Goal: Information Seeking & Learning: Learn about a topic

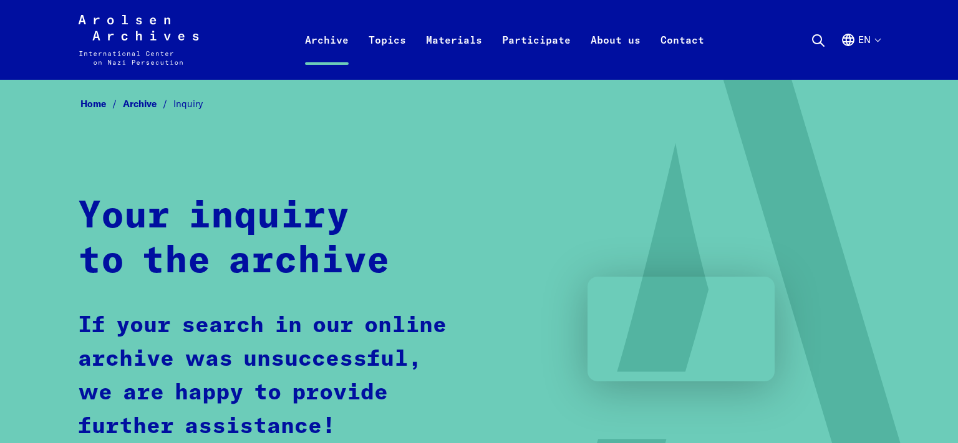
click at [142, 102] on link "Archive" at bounding box center [148, 104] width 51 height 12
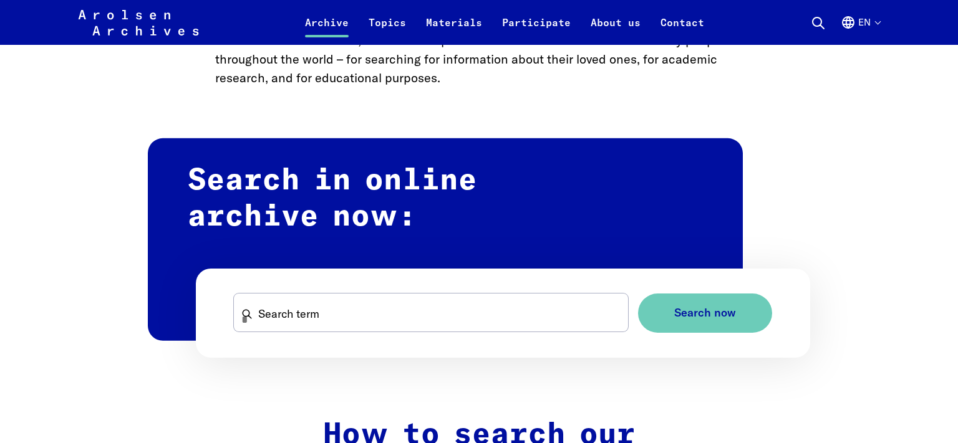
scroll to position [741, 0]
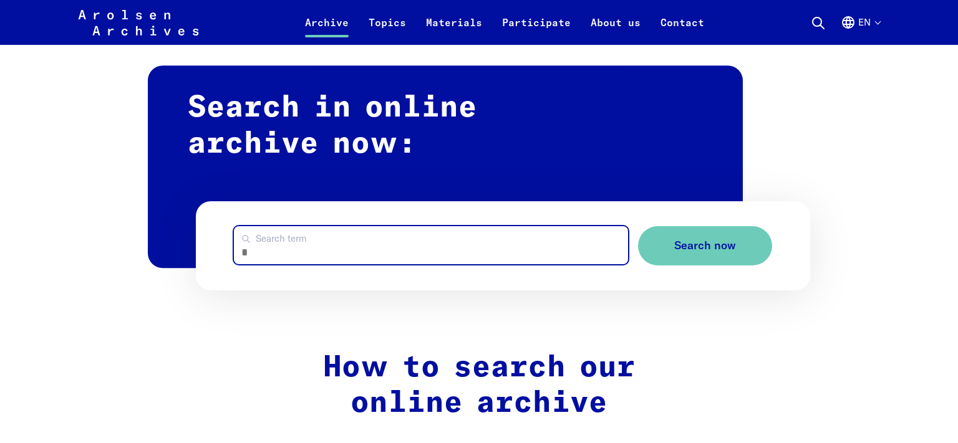
click at [311, 249] on input "Search term" at bounding box center [430, 245] width 393 height 38
type input "**********"
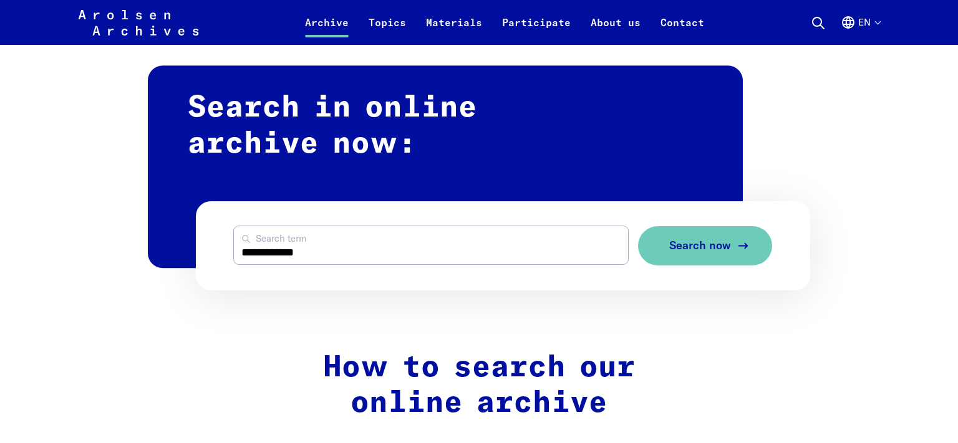
click at [705, 251] on span "Search now" at bounding box center [700, 245] width 62 height 13
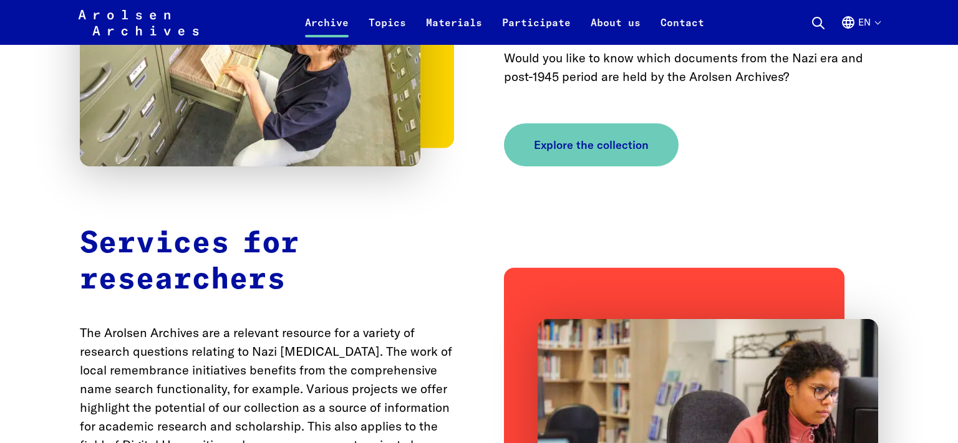
scroll to position [2829, 0]
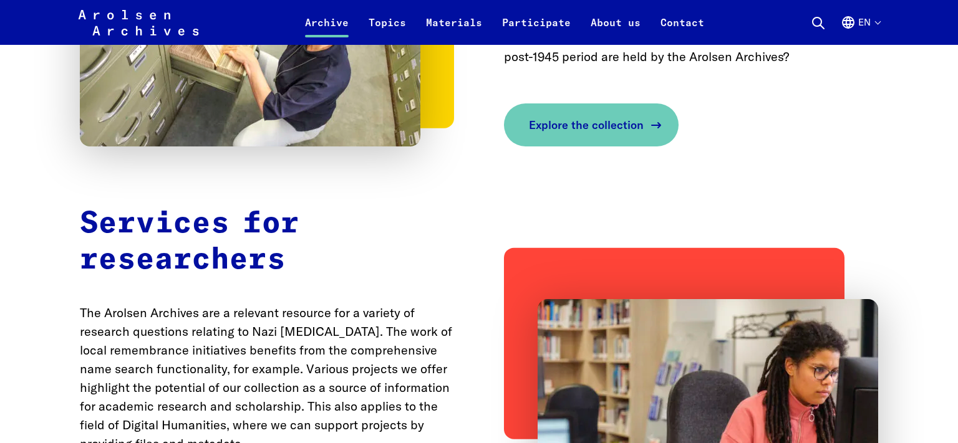
click at [582, 126] on span "Explore the collection" at bounding box center [586, 125] width 115 height 17
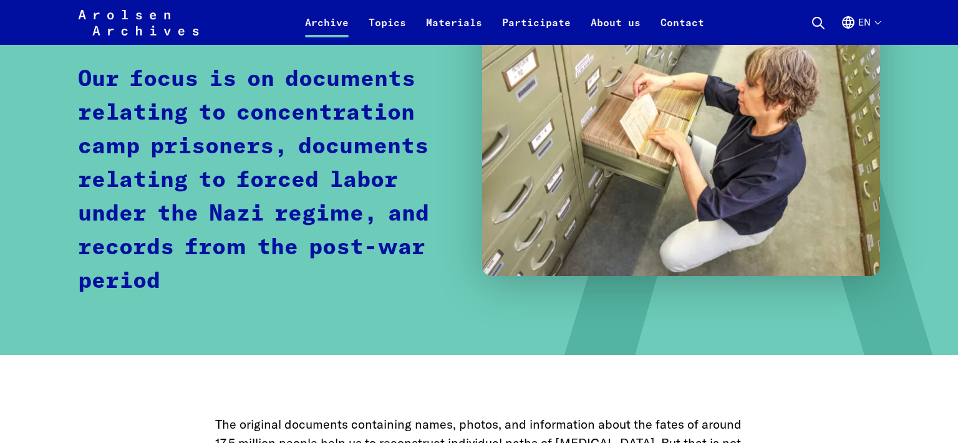
scroll to position [202, 0]
